Goal: Contribute content: Add original content to the website for others to see

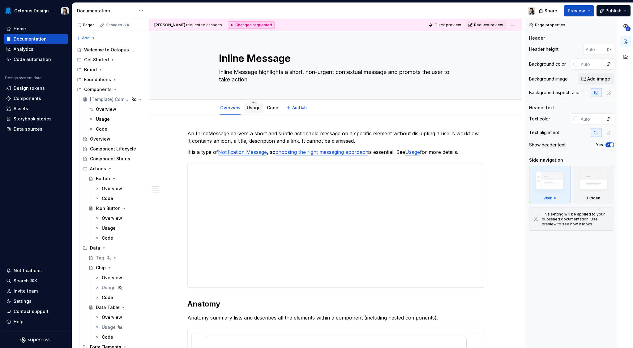
click at [251, 109] on link "Usage" at bounding box center [254, 107] width 14 height 5
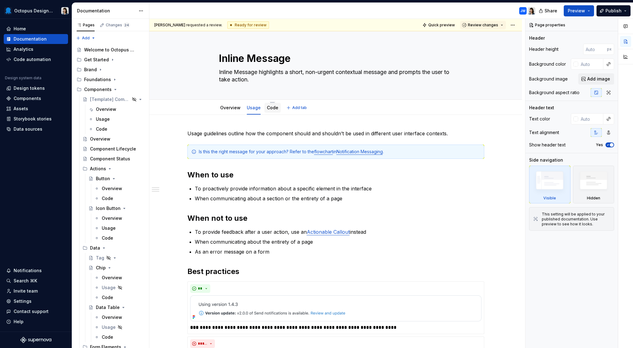
click at [268, 109] on link "Code" at bounding box center [272, 107] width 11 height 5
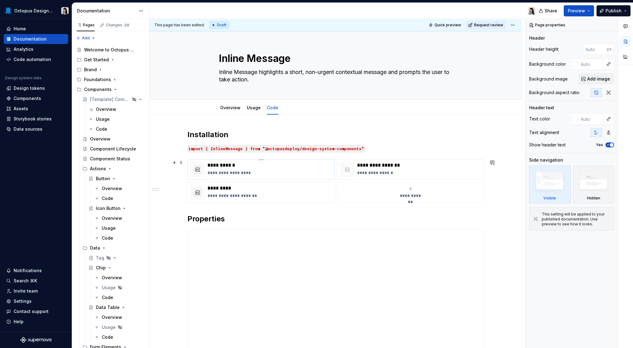
click at [305, 165] on p "**********" at bounding box center [270, 165] width 124 height 6
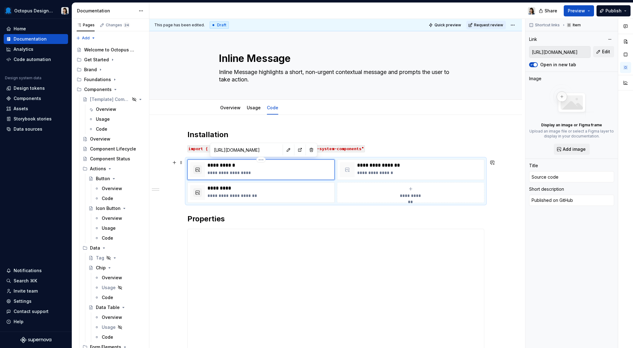
click at [295, 175] on p "**********" at bounding box center [270, 172] width 124 height 6
click at [390, 166] on p "**********" at bounding box center [419, 165] width 124 height 6
type textarea "*"
type input "[URL][DOMAIN_NAME]"
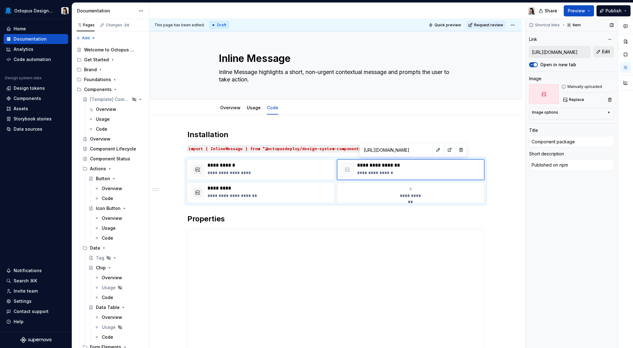
click at [598, 54] on button "Edit" at bounding box center [603, 51] width 21 height 11
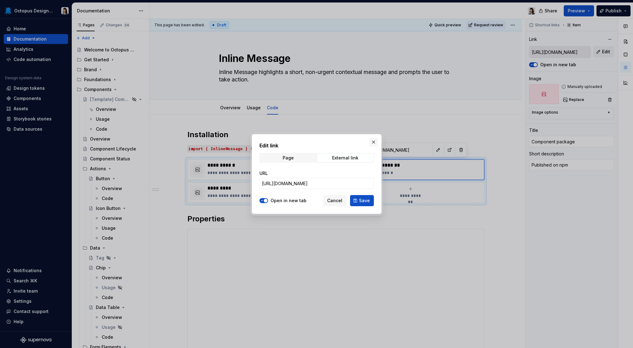
click at [373, 140] on button "button" at bounding box center [373, 142] width 9 height 9
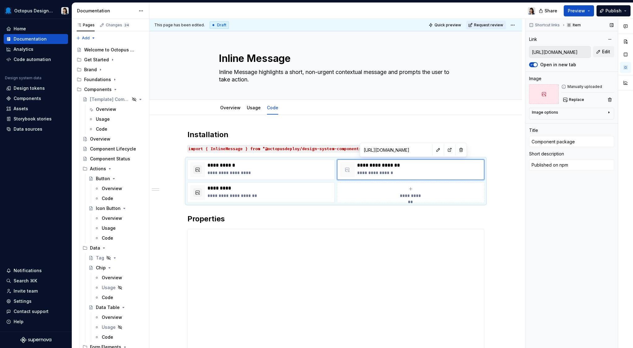
click at [542, 92] on icon at bounding box center [544, 94] width 5 height 5
type textarea "*"
type input "[URL][DOMAIN_NAME]"
click at [197, 174] on button "button" at bounding box center [197, 169] width 9 height 9
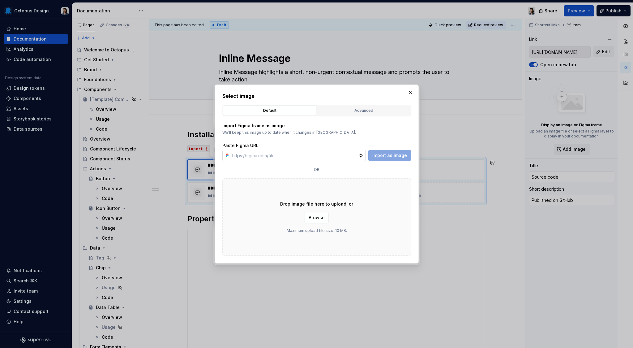
type textarea "*"
click at [367, 112] on div "Advanced" at bounding box center [363, 110] width 89 height 6
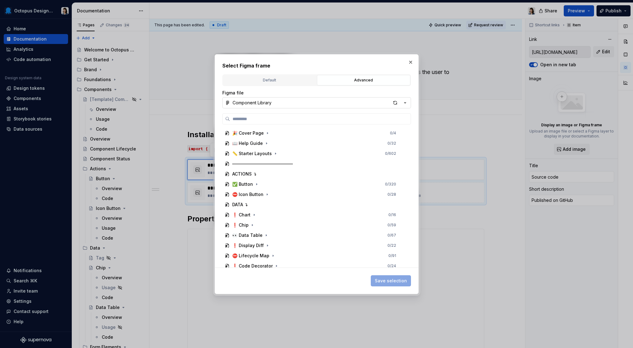
click at [345, 99] on button "Component Library" at bounding box center [316, 102] width 189 height 11
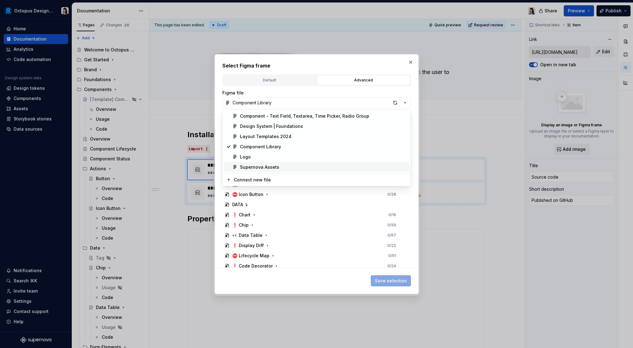
click at [283, 167] on div "Supernova Assets" at bounding box center [323, 167] width 167 height 6
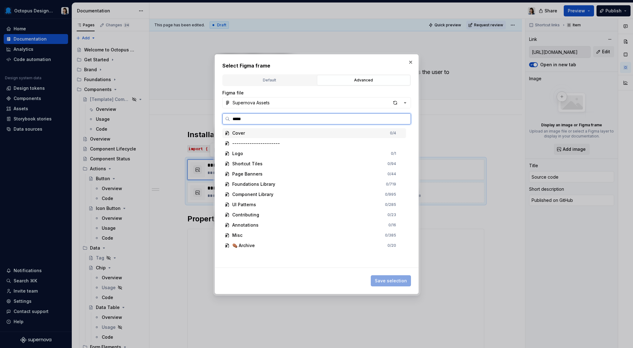
type input "******"
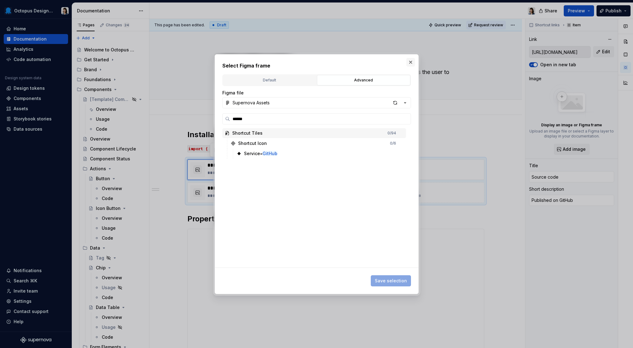
click at [410, 62] on button "button" at bounding box center [410, 62] width 9 height 9
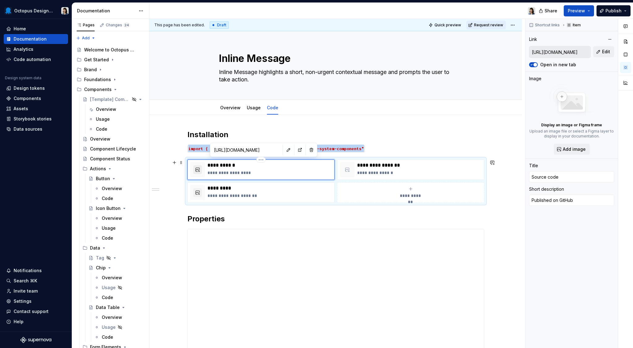
click at [195, 170] on button "button" at bounding box center [197, 169] width 9 height 9
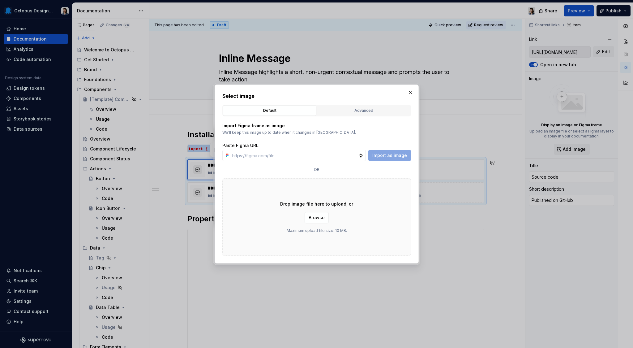
type textarea "*"
drag, startPoint x: 345, startPoint y: 109, endPoint x: 341, endPoint y: 112, distance: 4.8
click at [345, 109] on div "Advanced" at bounding box center [363, 110] width 89 height 6
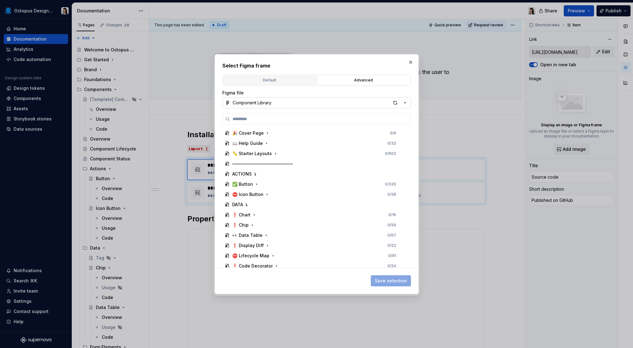
click at [273, 104] on button "Component Library" at bounding box center [316, 102] width 189 height 11
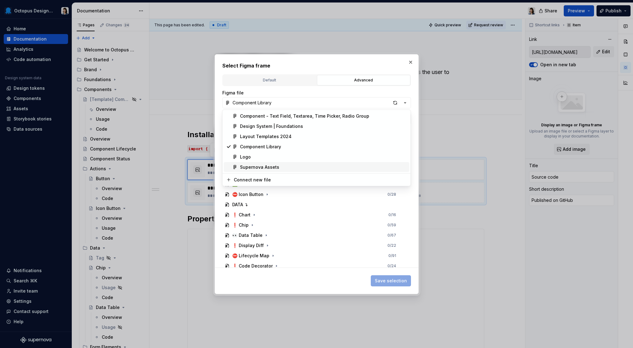
click at [265, 170] on div "Supernova Assets" at bounding box center [259, 167] width 39 height 6
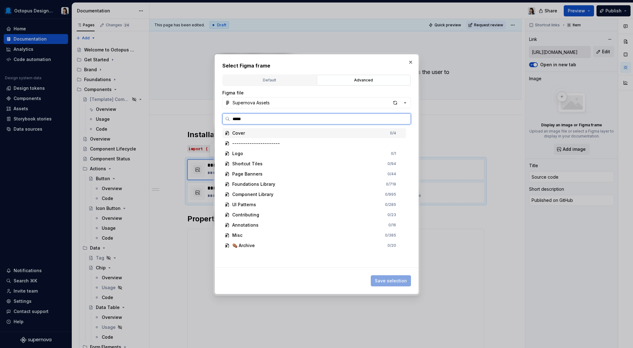
type input "******"
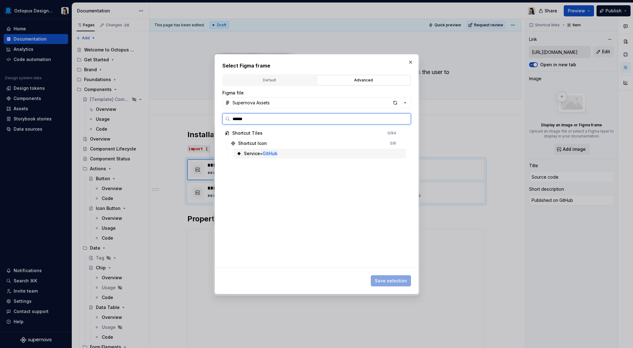
click at [262, 151] on div "Service= GitHub" at bounding box center [260, 153] width 33 height 6
click at [389, 279] on span "Save selection" at bounding box center [391, 280] width 32 height 6
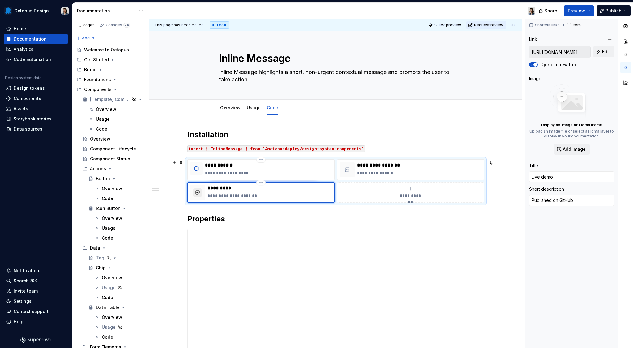
type textarea "*"
type input "[URL][DOMAIN_NAME]"
type input "Live demo"
type textarea "Published on Storybook"
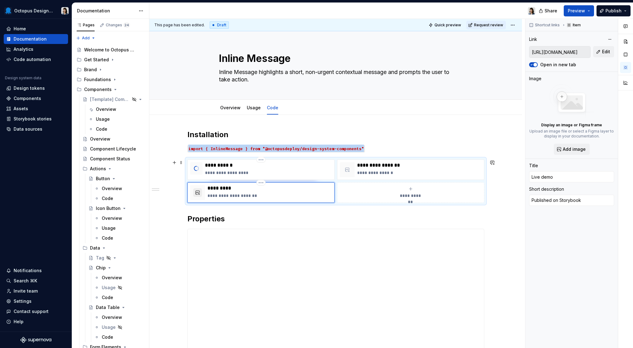
click at [196, 192] on button "button" at bounding box center [197, 192] width 9 height 9
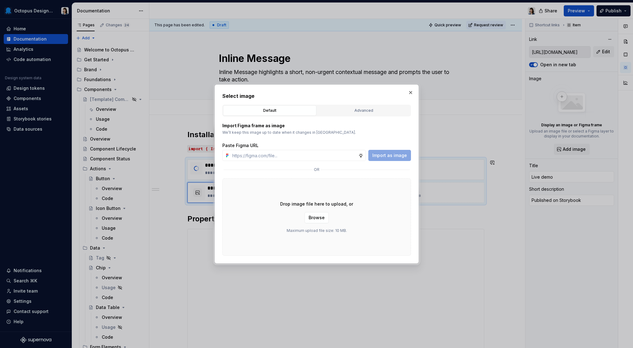
type textarea "*"
click at [371, 107] on button "Advanced" at bounding box center [363, 110] width 93 height 11
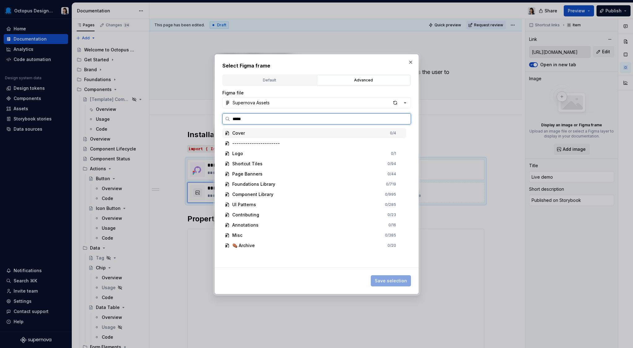
type input "******"
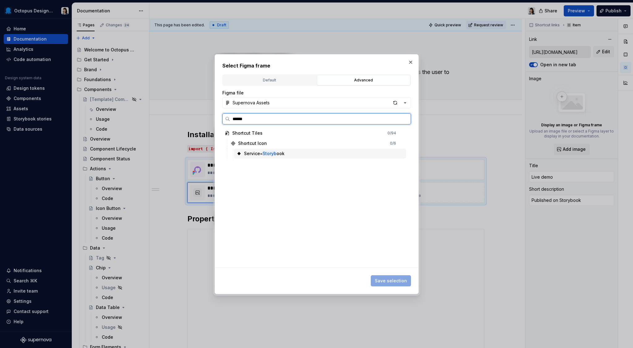
click at [286, 154] on div "Service= Storyb ook" at bounding box center [320, 153] width 172 height 10
click at [400, 279] on span "Save selection" at bounding box center [391, 280] width 32 height 6
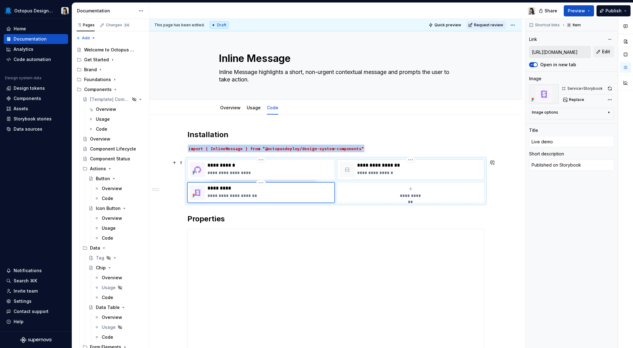
type textarea "*"
type input "[URL][DOMAIN_NAME]"
type input "Component package"
type textarea "Published on npm"
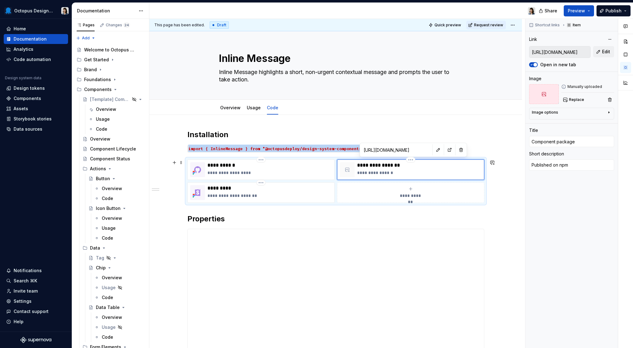
click at [350, 171] on div at bounding box center [347, 169] width 15 height 15
click at [349, 165] on div at bounding box center [347, 169] width 15 height 15
click at [348, 169] on icon at bounding box center [347, 170] width 4 height 4
click at [413, 169] on div "**********" at bounding box center [419, 169] width 124 height 15
click at [353, 166] on div at bounding box center [347, 169] width 15 height 15
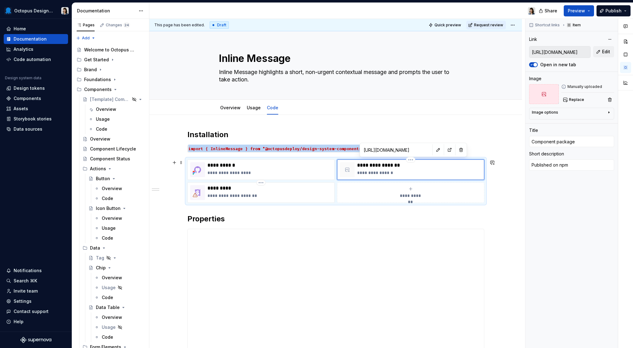
click at [353, 166] on div at bounding box center [347, 169] width 15 height 15
click at [397, 118] on div "**********" at bounding box center [337, 183] width 376 height 329
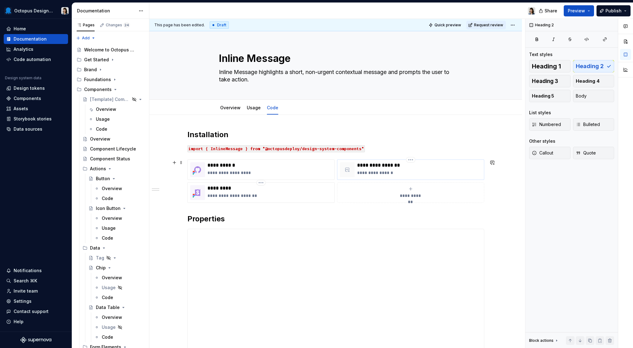
click at [347, 168] on icon at bounding box center [347, 169] width 5 height 5
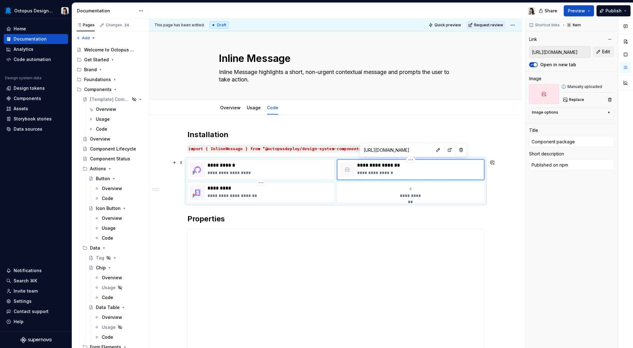
click at [347, 168] on icon at bounding box center [347, 169] width 5 height 5
click at [569, 98] on button "Replace" at bounding box center [574, 99] width 26 height 9
type textarea "*"
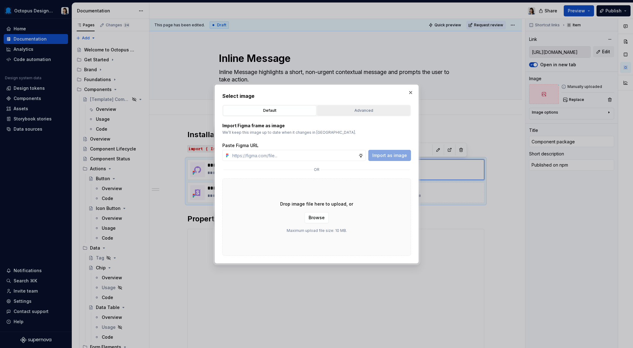
click at [352, 112] on div "Advanced" at bounding box center [363, 110] width 89 height 6
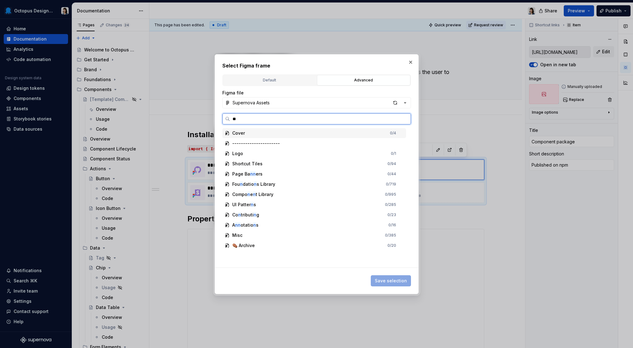
type input "***"
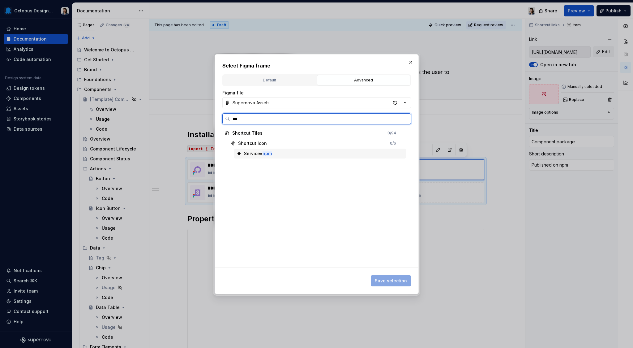
click at [285, 153] on div "Service= npm" at bounding box center [320, 153] width 172 height 10
click at [383, 281] on span "Save selection" at bounding box center [391, 280] width 32 height 6
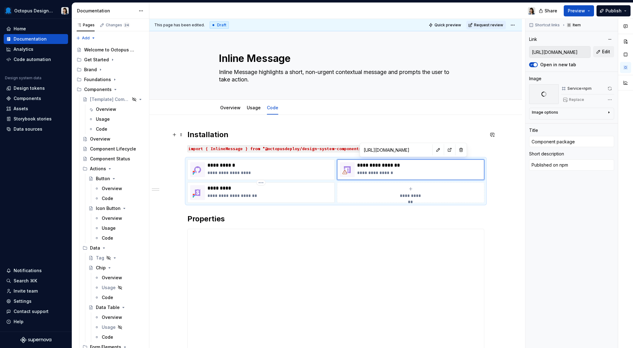
click at [326, 135] on h2 "Installation" at bounding box center [335, 135] width 297 height 10
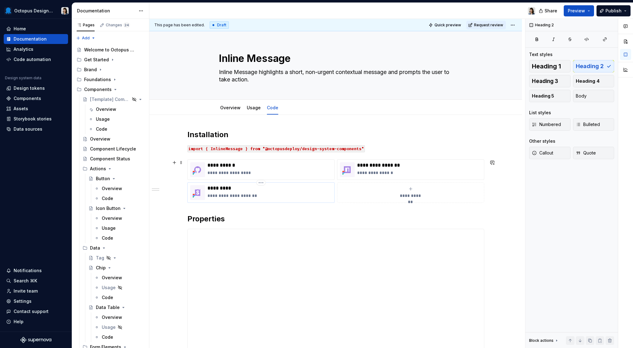
click at [221, 192] on div "**********" at bounding box center [270, 192] width 124 height 15
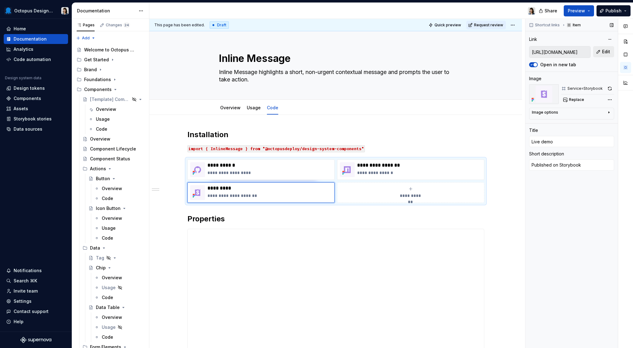
click at [596, 52] on button "Edit" at bounding box center [603, 51] width 21 height 11
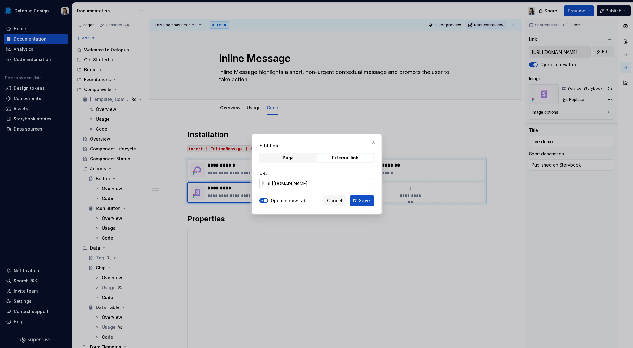
click at [349, 182] on input "[URL][DOMAIN_NAME]" at bounding box center [317, 183] width 114 height 11
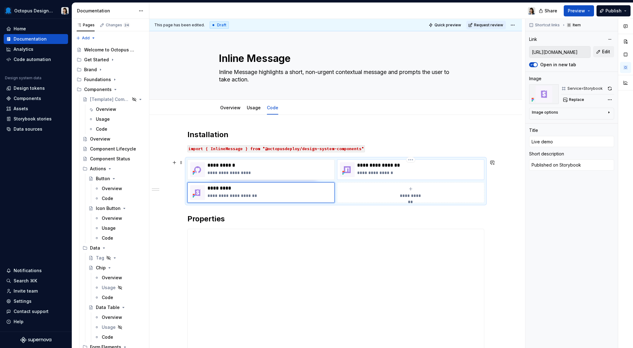
click at [366, 171] on p "**********" at bounding box center [419, 172] width 124 height 6
type textarea "*"
type input "[URL][DOMAIN_NAME]"
type input "Component package"
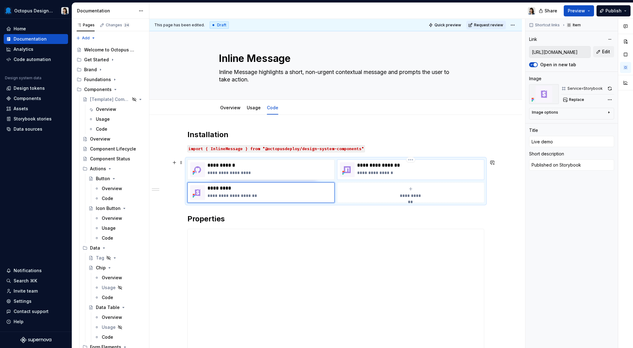
type textarea "Published on npm"
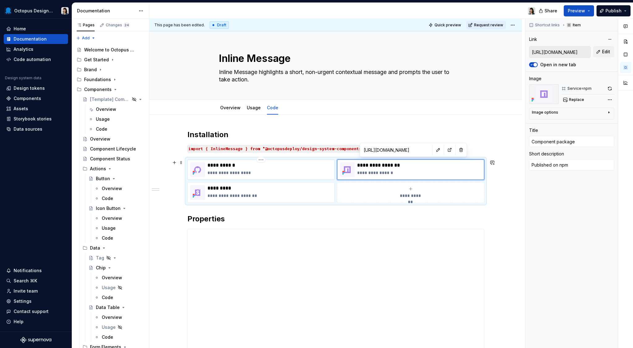
type textarea "*"
type input "[URL][DOMAIN_NAME]"
type input "Source code"
type textarea "Published on GitHub"
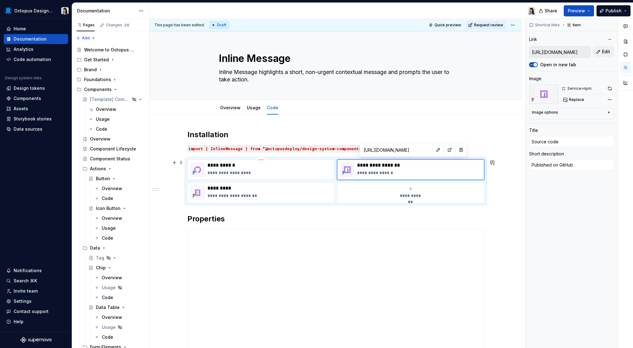
click at [268, 160] on div "**********" at bounding box center [260, 169] width 147 height 20
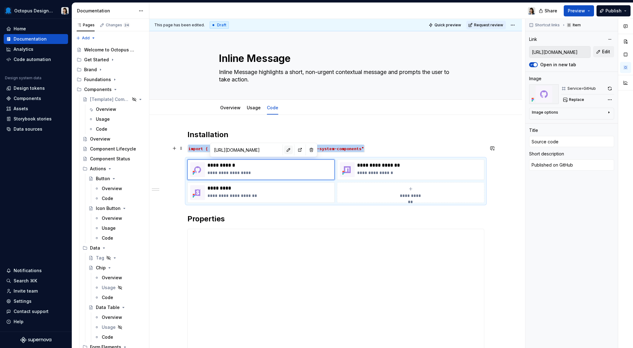
click at [284, 150] on button "button" at bounding box center [288, 149] width 9 height 9
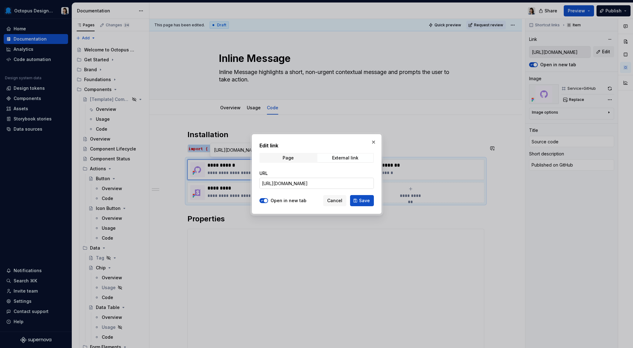
click at [344, 181] on input "[URL][DOMAIN_NAME]" at bounding box center [317, 183] width 114 height 11
click at [354, 203] on button "Save" at bounding box center [362, 200] width 24 height 11
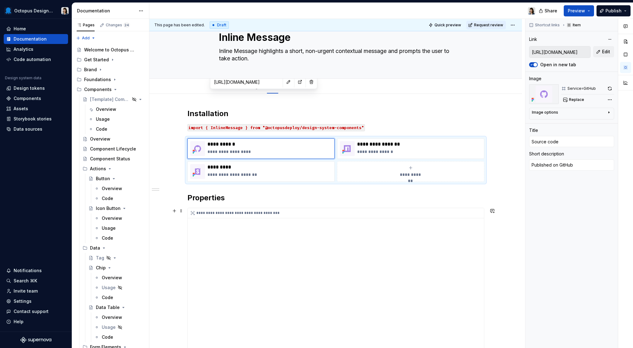
scroll to position [0, 0]
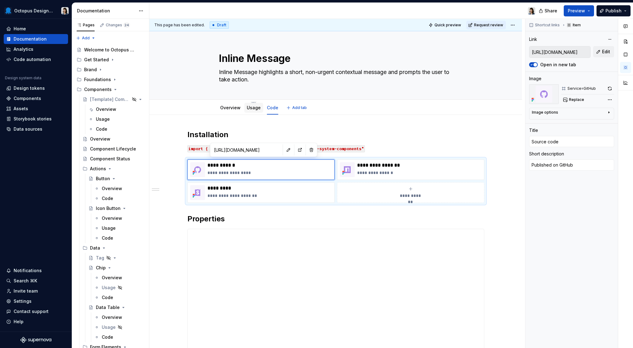
click at [251, 110] on link "Usage" at bounding box center [254, 107] width 14 height 5
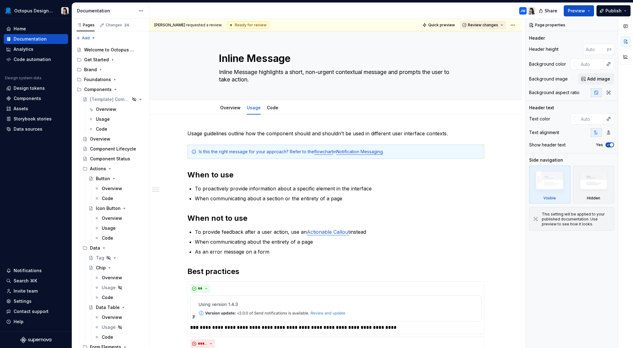
click at [501, 28] on button "Review changes" at bounding box center [483, 25] width 46 height 9
click at [497, 40] on div "Approve" at bounding box center [500, 37] width 54 height 6
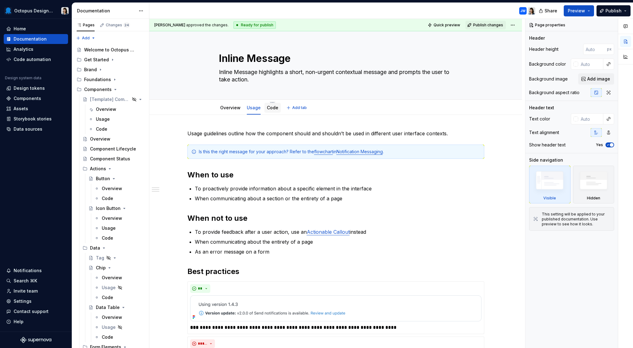
drag, startPoint x: 274, startPoint y: 110, endPoint x: 278, endPoint y: 110, distance: 4.1
click at [274, 110] on div "Code" at bounding box center [272, 108] width 11 height 6
click at [276, 107] on link "Code" at bounding box center [272, 107] width 11 height 5
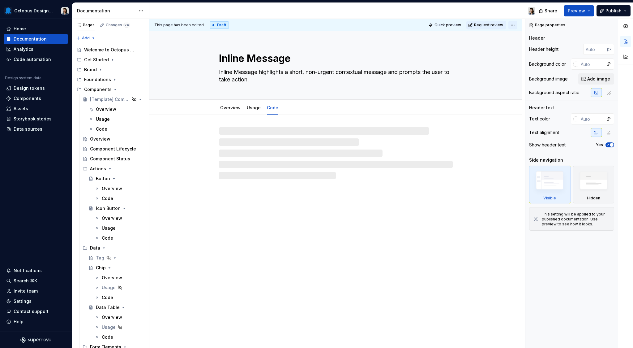
click at [513, 27] on html "Octopus Design System Home Documentation Analytics Code automation Design syste…" at bounding box center [316, 174] width 633 height 348
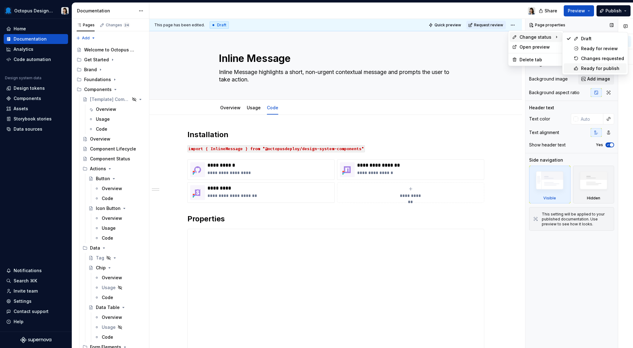
click at [594, 66] on div "Ready for publish" at bounding box center [602, 68] width 43 height 6
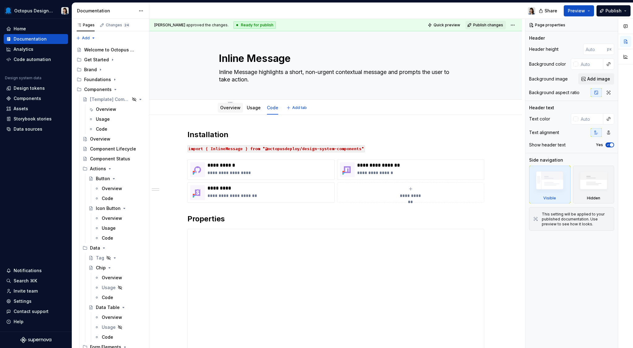
drag, startPoint x: 225, startPoint y: 105, endPoint x: 233, endPoint y: 106, distance: 7.8
click at [225, 105] on link "Overview" at bounding box center [230, 107] width 20 height 5
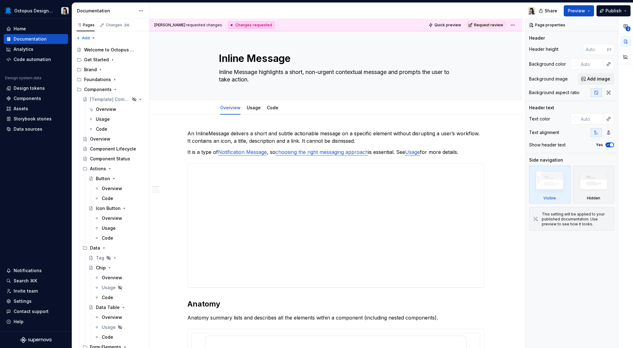
click at [514, 24] on html "Octopus Design System Home Documentation Analytics Code automation Design syste…" at bounding box center [316, 174] width 633 height 348
click at [576, 66] on icon at bounding box center [576, 68] width 5 height 5
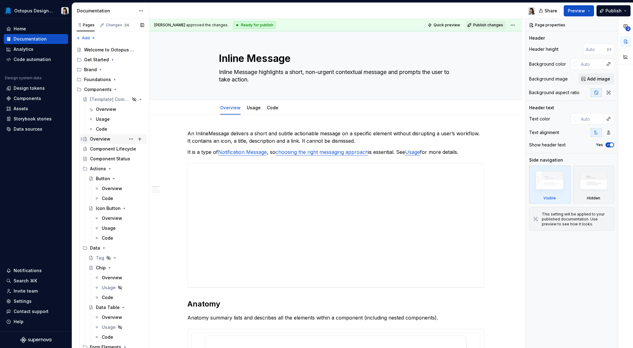
click at [104, 140] on div "Overview" at bounding box center [100, 139] width 20 height 6
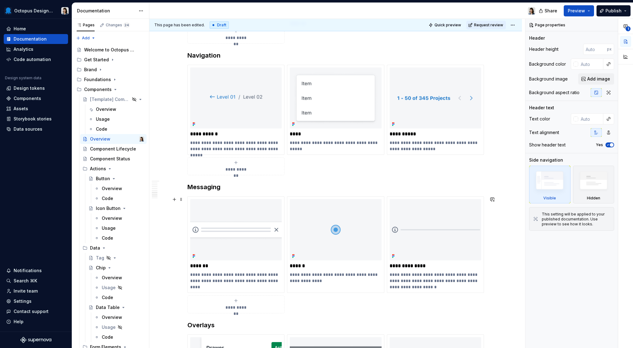
scroll to position [782, 0]
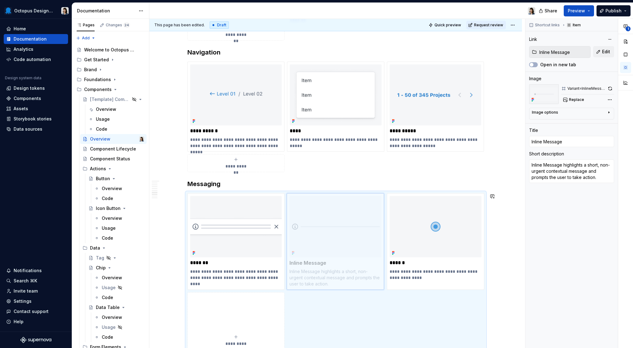
drag, startPoint x: 415, startPoint y: 208, endPoint x: 333, endPoint y: 208, distance: 82.0
click at [333, 208] on body "Octopus Design System Home Documentation Analytics Code automation Design syste…" at bounding box center [316, 174] width 633 height 348
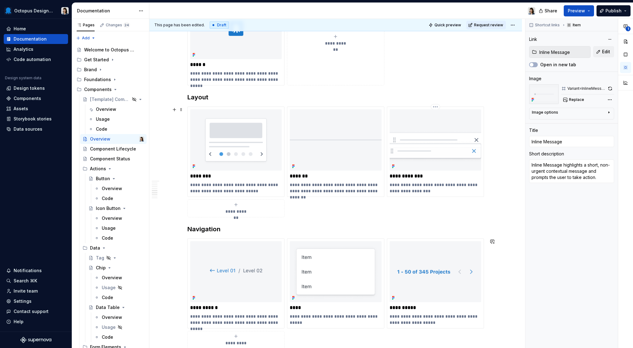
scroll to position [561, 0]
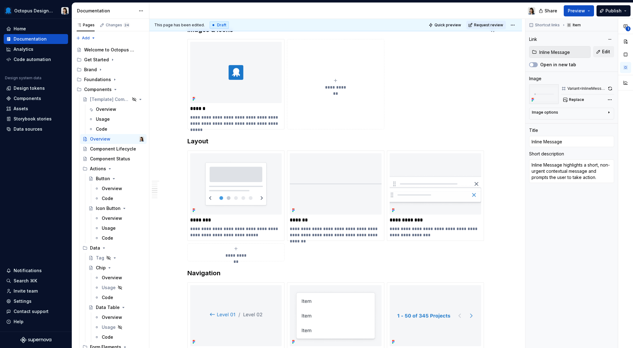
click at [513, 25] on html "Octopus Design System Home Documentation Analytics Code automation Design syste…" at bounding box center [316, 174] width 633 height 348
click at [496, 268] on html "Octopus Design System Home Documentation Analytics Code automation Design syste…" at bounding box center [316, 174] width 633 height 348
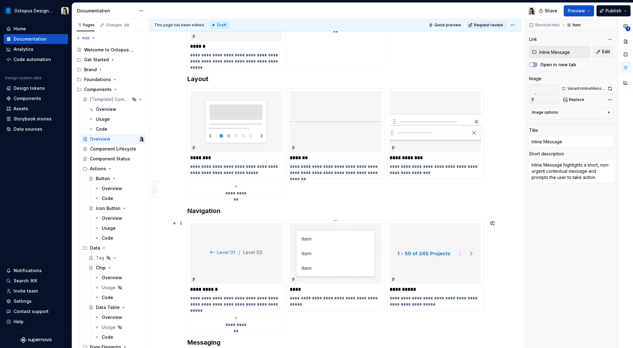
scroll to position [594, 0]
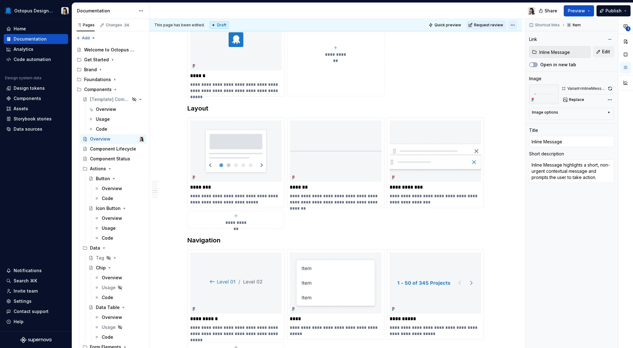
click at [517, 24] on div "This page has been edited. Draft Quick preview Request review" at bounding box center [335, 25] width 373 height 12
click at [515, 24] on html "Octopus Design System Home Documentation Analytics Code automation Design syste…" at bounding box center [316, 174] width 633 height 348
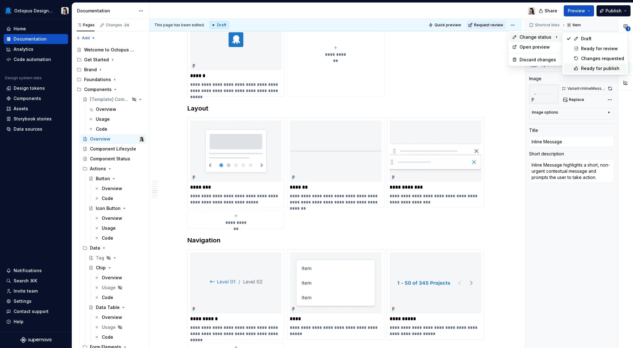
click at [578, 68] on icon at bounding box center [576, 68] width 5 height 5
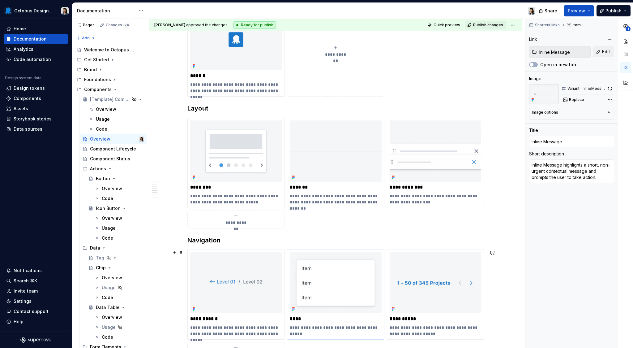
type textarea "*"
